Goal: Check status

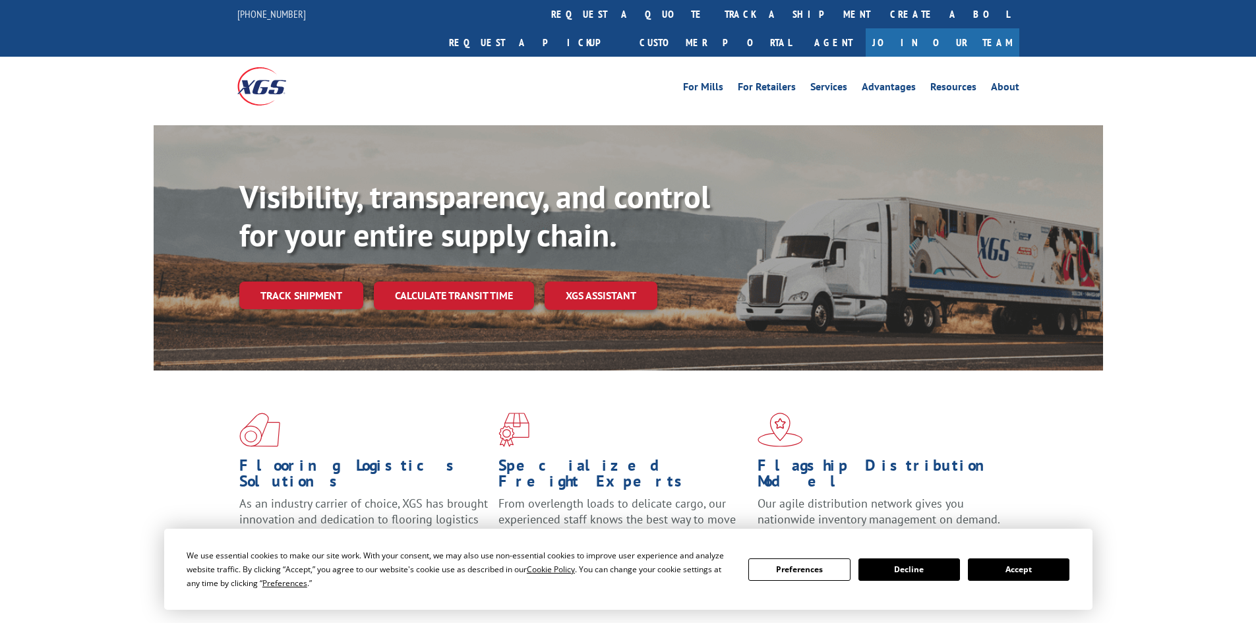
click at [304, 283] on div "Visibility, transparency, and control for your entire supply chain. Track shipm…" at bounding box center [670, 270] width 863 height 184
click at [324, 281] on link "Track shipment" at bounding box center [301, 295] width 124 height 28
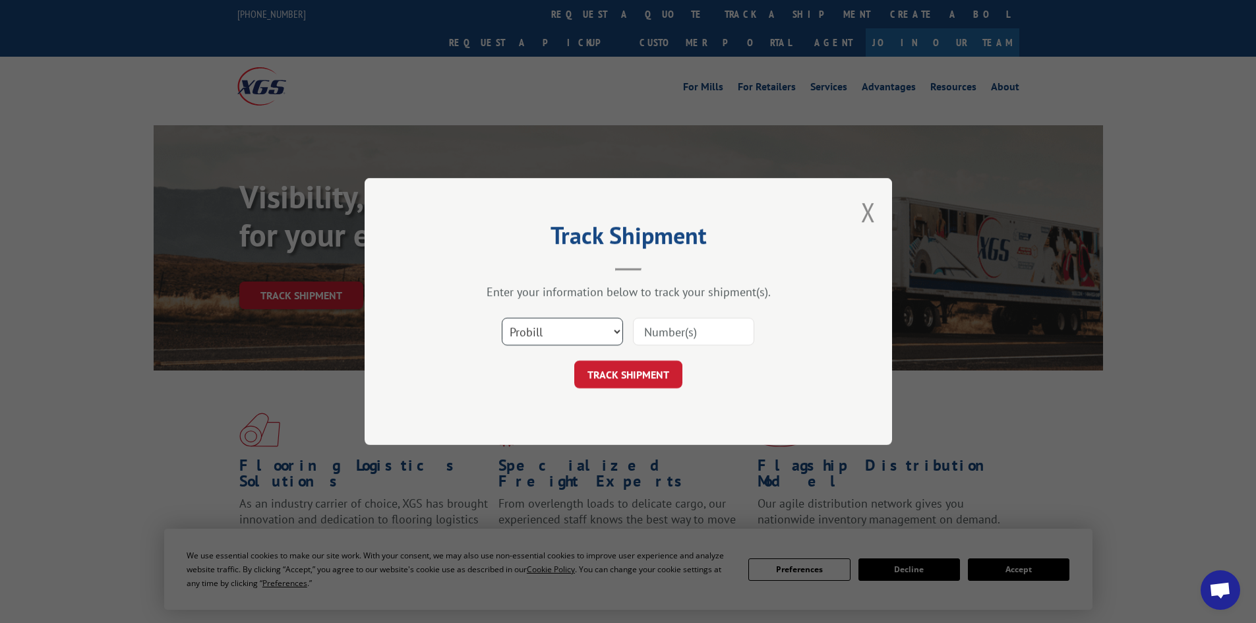
click at [575, 343] on select "Select category... Probill BOL PO" at bounding box center [562, 332] width 121 height 28
select select "bol"
click at [502, 318] on select "Select category... Probill BOL PO" at bounding box center [562, 332] width 121 height 28
click at [671, 331] on input at bounding box center [693, 332] width 121 height 28
paste input "2878575"
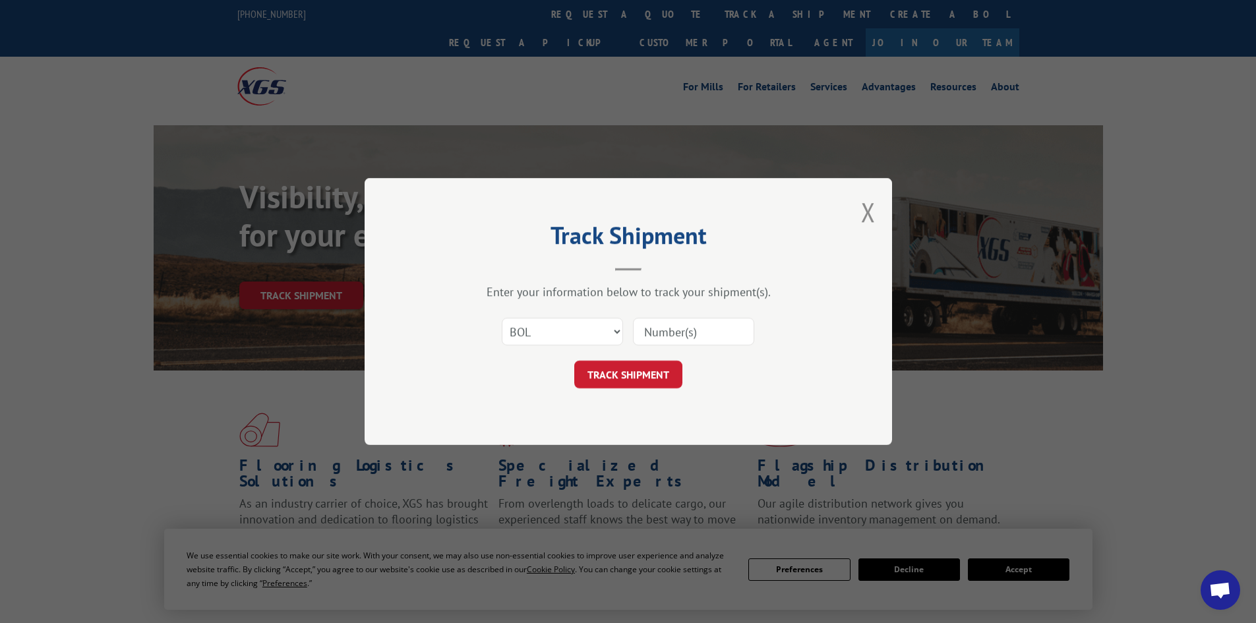
type input "2878575"
click button "TRACK SHIPMENT" at bounding box center [628, 375] width 108 height 28
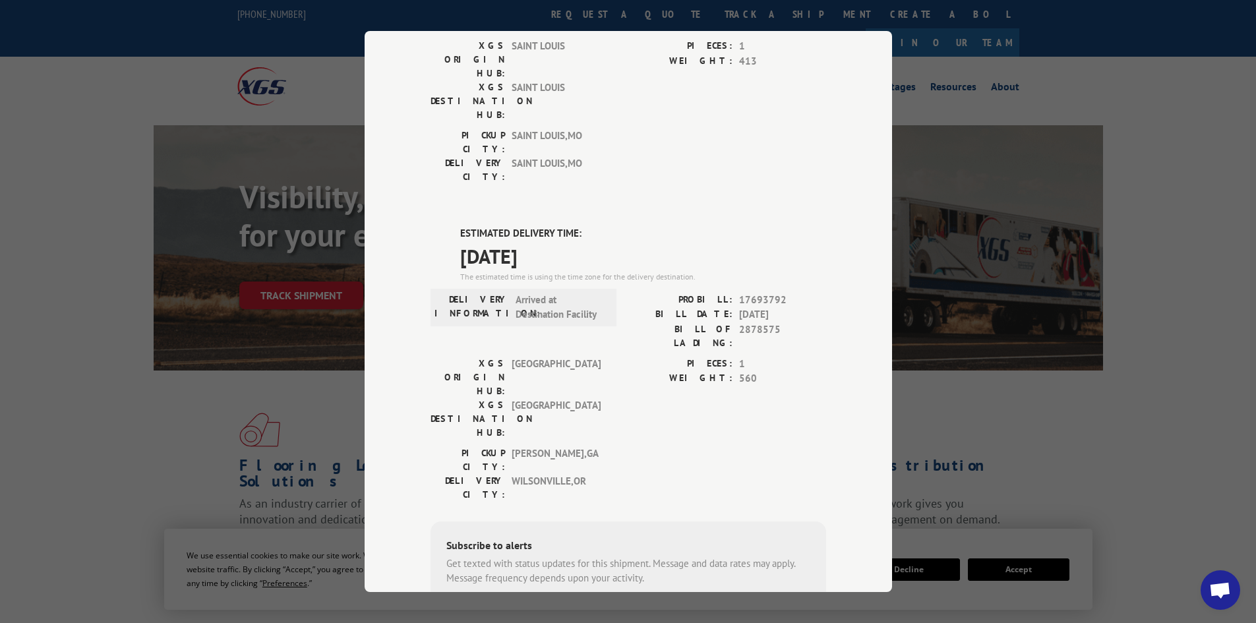
scroll to position [244, 0]
